Goal: Navigation & Orientation: Understand site structure

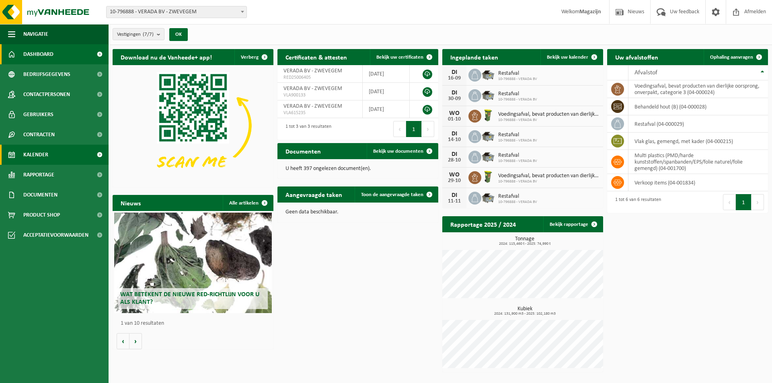
click at [57, 154] on link "Kalender" at bounding box center [54, 155] width 109 height 20
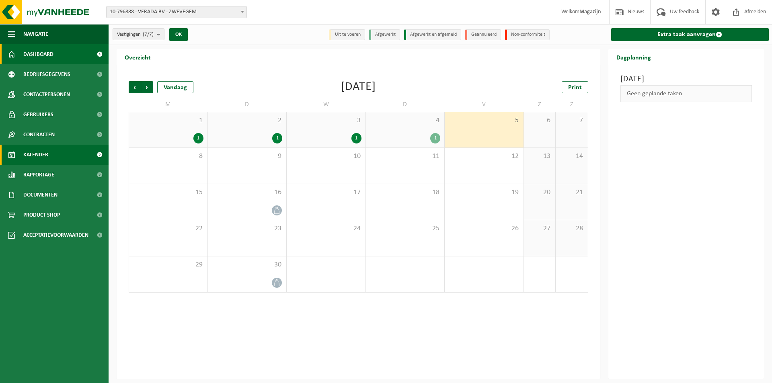
click at [15, 51] on link "Dashboard" at bounding box center [54, 54] width 109 height 20
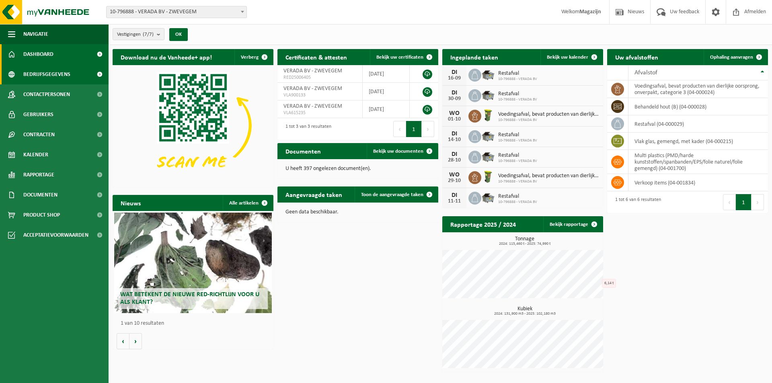
click at [61, 69] on span "Bedrijfsgegevens" at bounding box center [46, 74] width 47 height 20
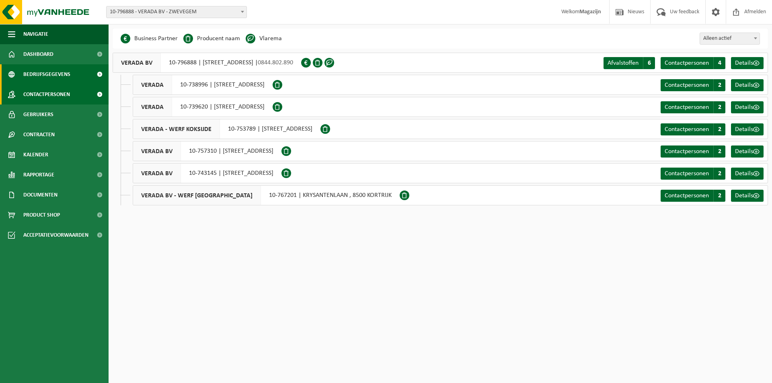
click at [57, 96] on span "Contactpersonen" at bounding box center [46, 94] width 47 height 20
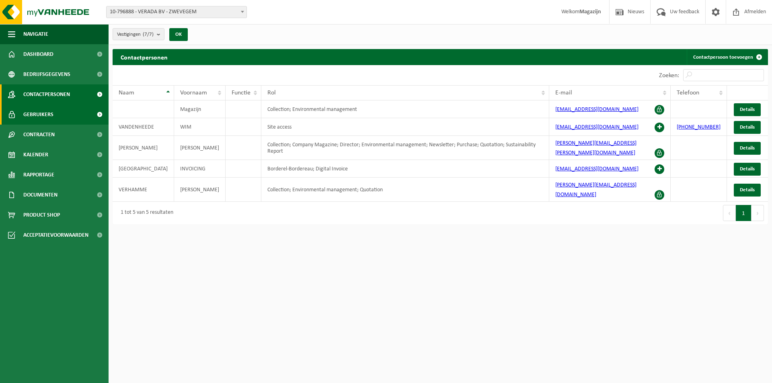
click at [48, 116] on span "Gebruikers" at bounding box center [38, 114] width 30 height 20
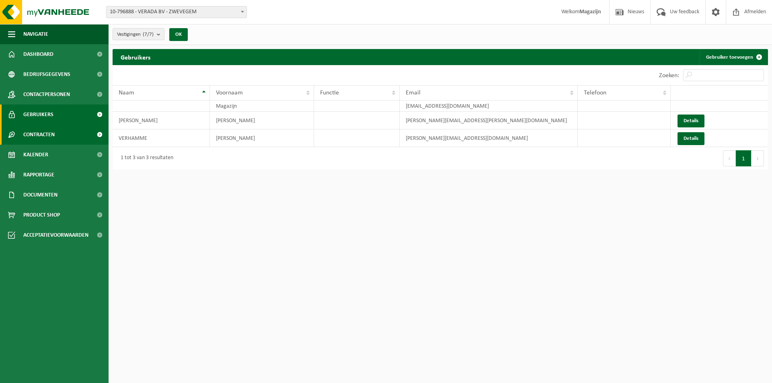
click at [48, 138] on span "Contracten" at bounding box center [38, 135] width 31 height 20
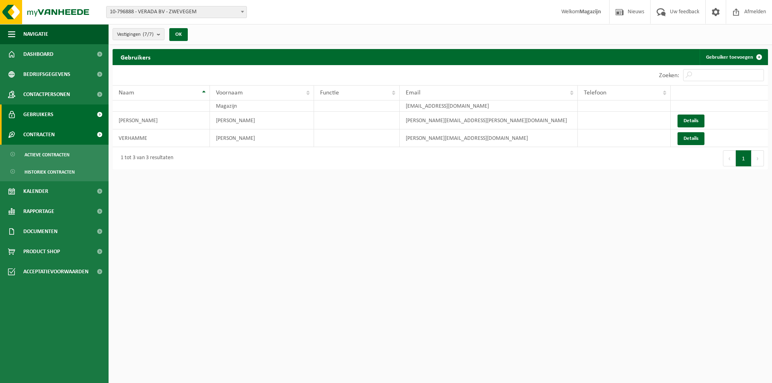
click at [51, 131] on span "Contracten" at bounding box center [38, 135] width 31 height 20
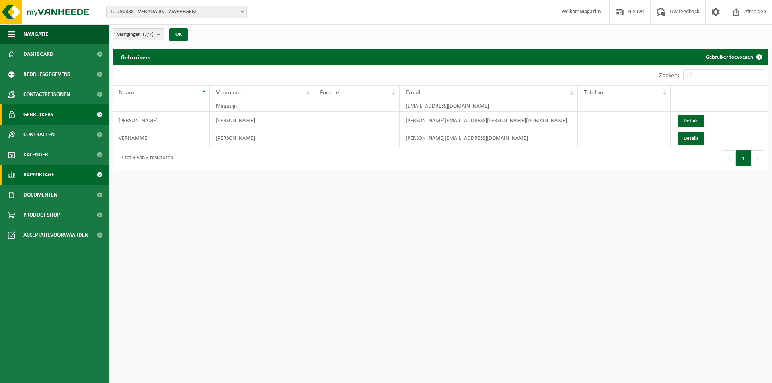
click at [44, 170] on span "Rapportage" at bounding box center [38, 175] width 31 height 20
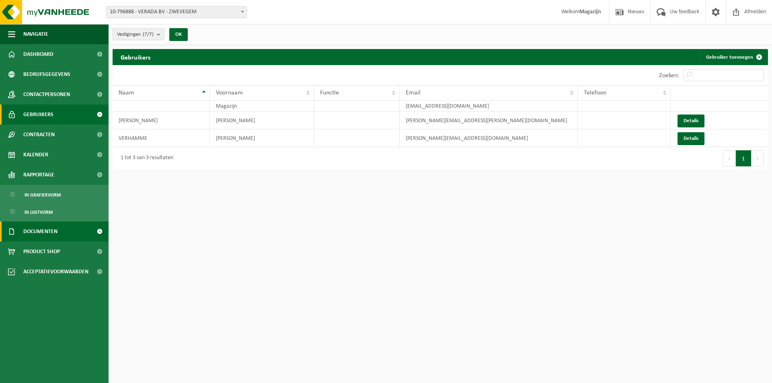
click at [46, 232] on span "Documenten" at bounding box center [40, 231] width 34 height 20
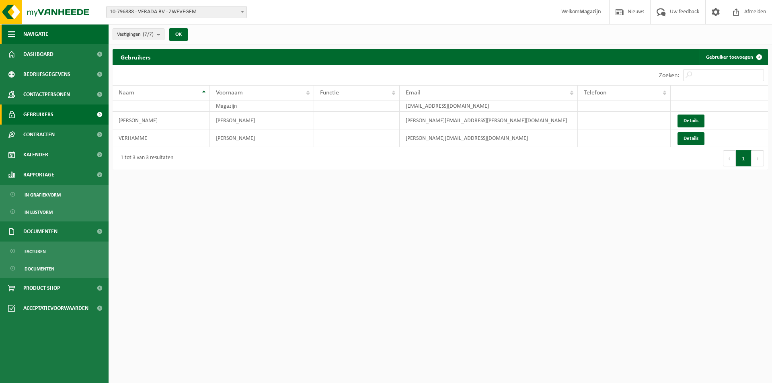
click at [10, 33] on span "button" at bounding box center [11, 34] width 7 height 20
